Goal: Task Accomplishment & Management: Manage account settings

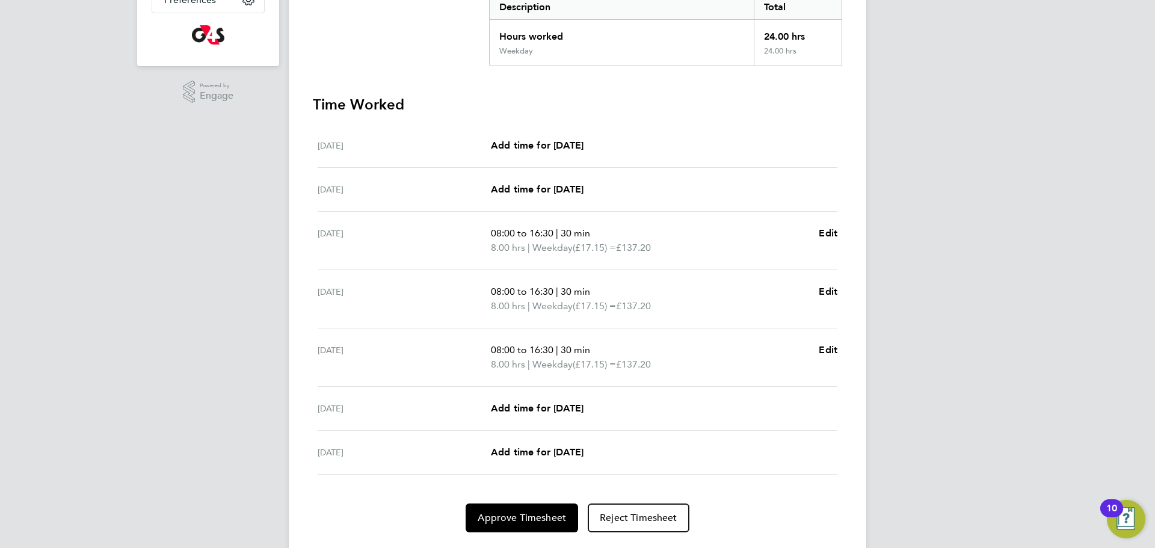
scroll to position [292, 0]
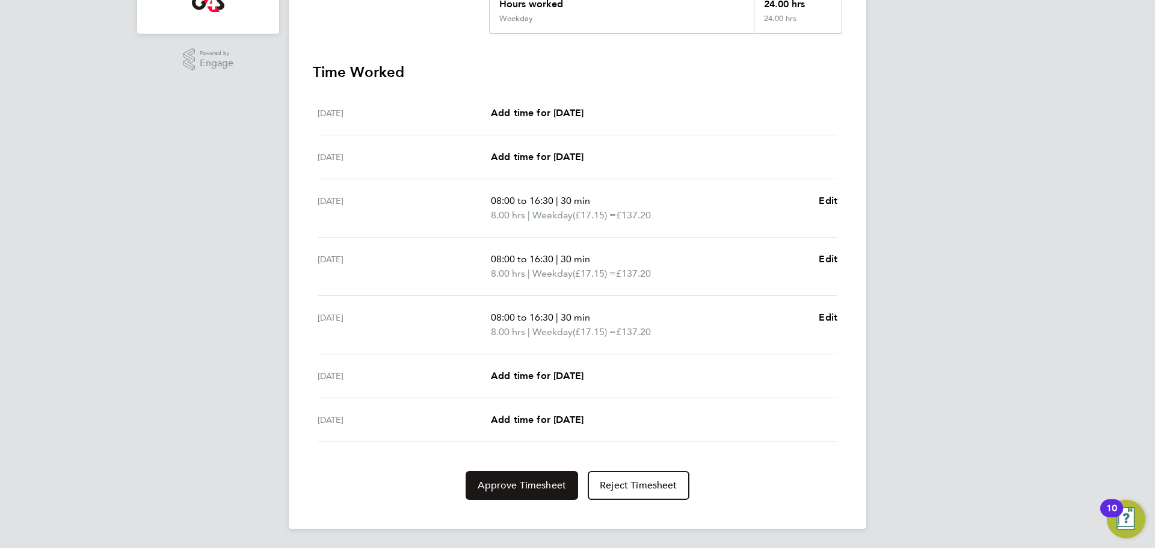
click at [515, 488] on span "Approve Timesheet" at bounding box center [522, 486] width 88 height 12
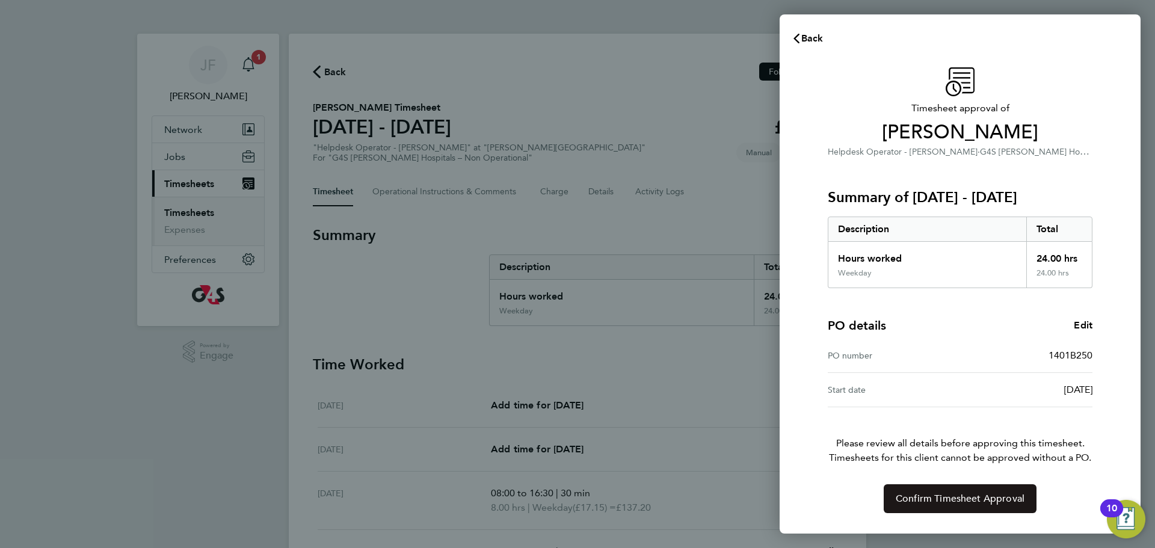
click at [904, 501] on span "Confirm Timesheet Approval" at bounding box center [960, 499] width 129 height 12
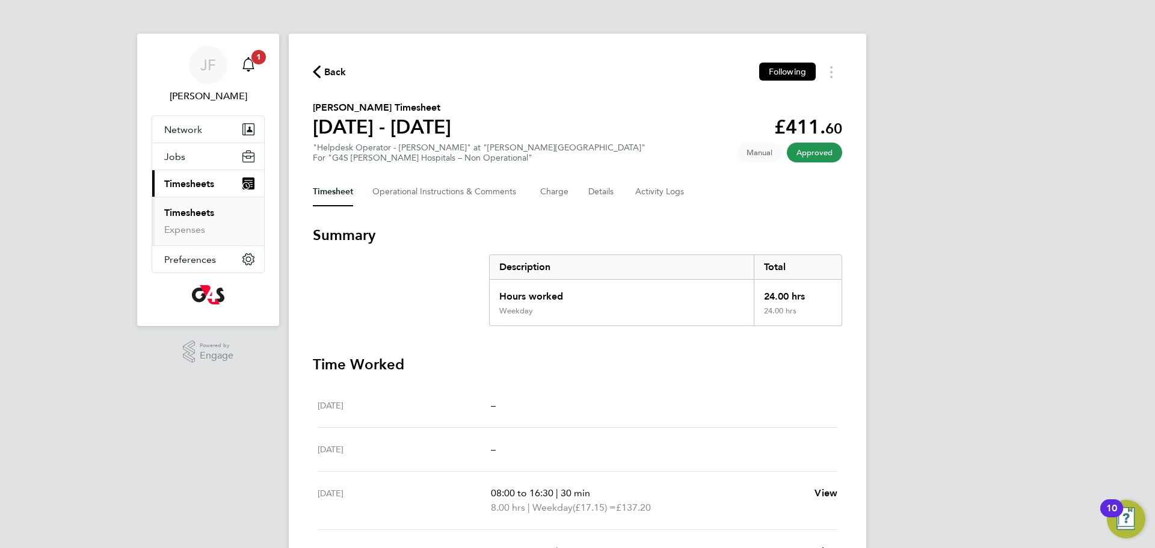
click at [243, 67] on icon "Main navigation" at bounding box center [248, 64] width 14 height 14
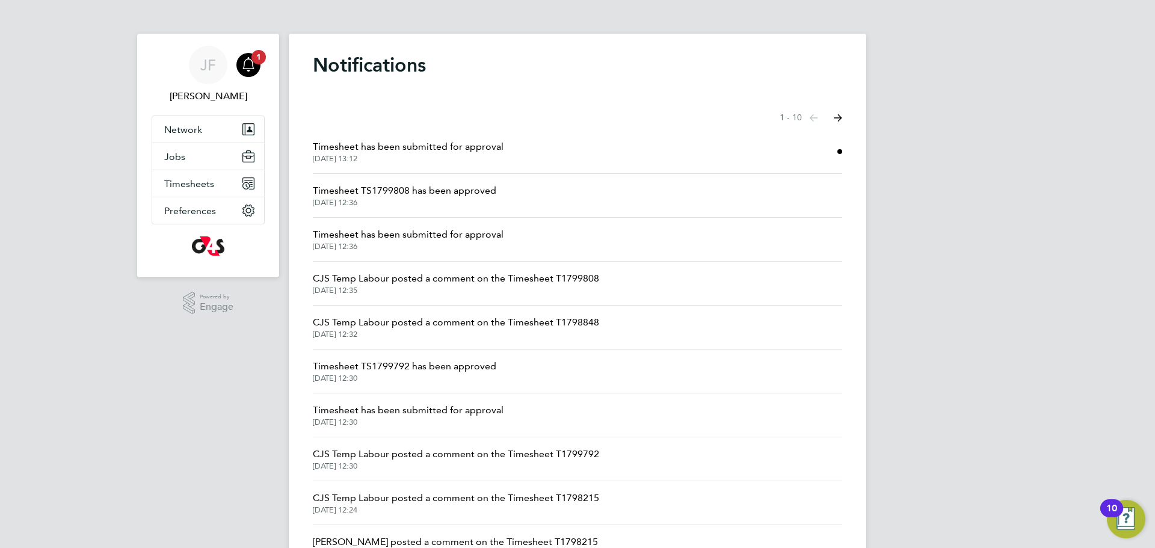
click at [840, 113] on button "Next page" at bounding box center [838, 118] width 24 height 24
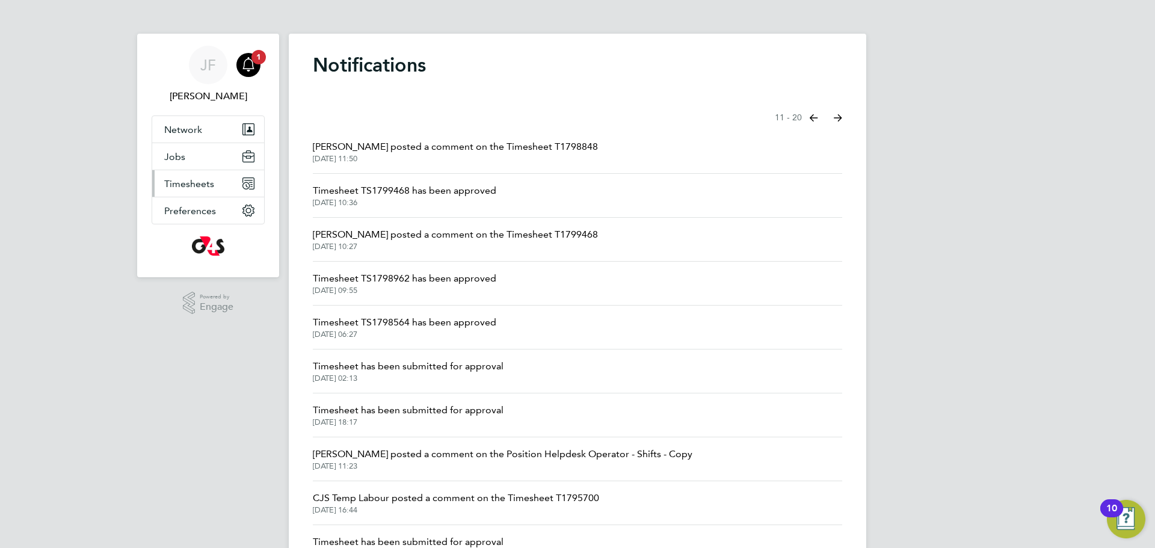
click at [197, 187] on span "Timesheets" at bounding box center [189, 183] width 50 height 11
click at [192, 178] on span "Timesheets" at bounding box center [189, 183] width 50 height 11
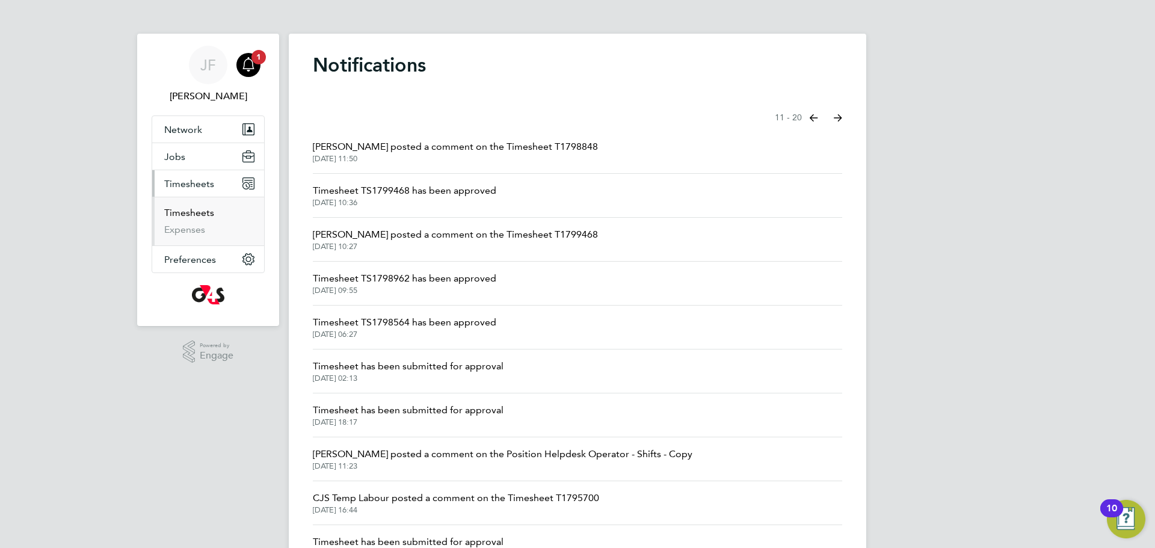
click at [190, 217] on link "Timesheets" at bounding box center [189, 212] width 50 height 11
